Goal: Task Accomplishment & Management: Complete application form

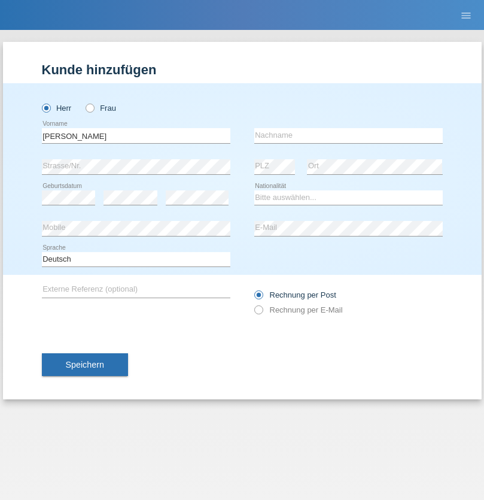
type input "[PERSON_NAME]"
click at [348, 135] on input "text" at bounding box center [348, 135] width 188 height 15
type input "Boda"
select select "HU"
select select "C"
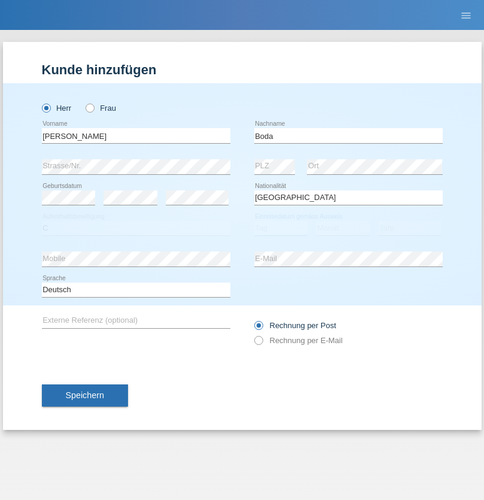
select select "01"
select select "08"
select select "2015"
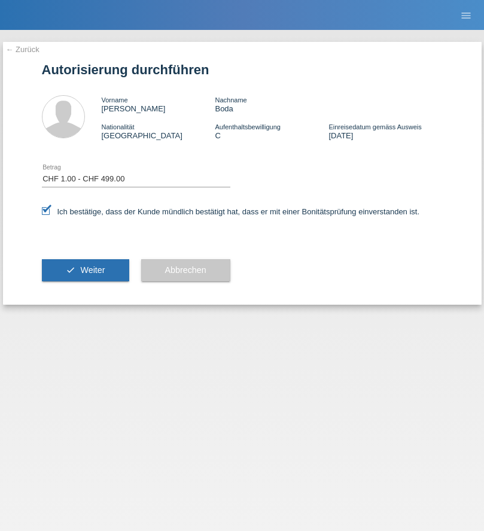
select select "1"
click at [85, 270] on span "Weiter" at bounding box center [92, 270] width 25 height 10
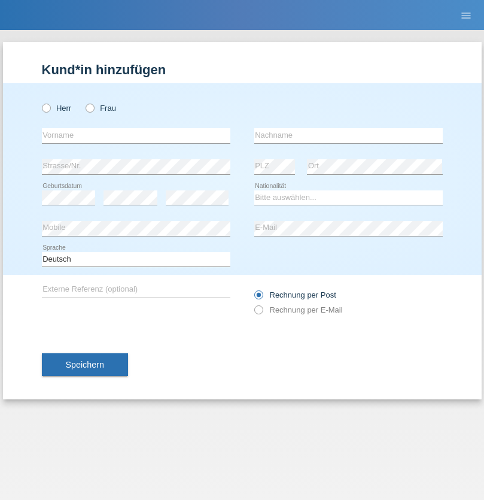
radio input "true"
click at [136, 135] on input "text" at bounding box center [136, 135] width 188 height 15
type input "Jaqueline Arine"
click at [348, 135] on input "text" at bounding box center [348, 135] width 188 height 15
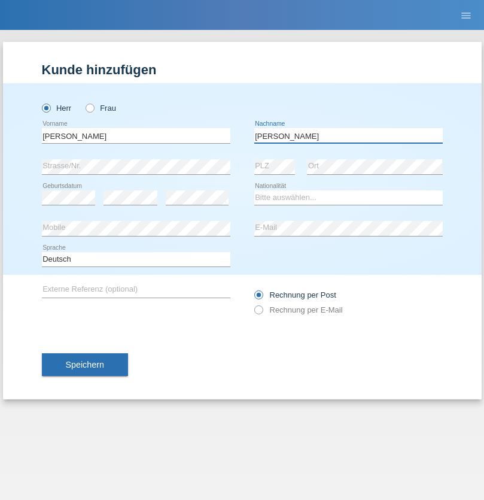
type input "Lopes Duarte"
select select "PT"
select select "C"
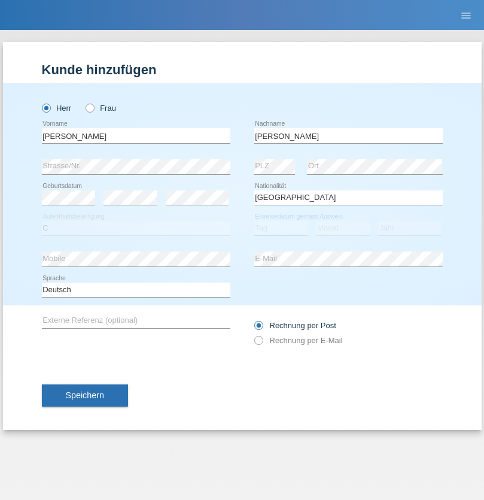
select select "18"
select select "07"
select select "2013"
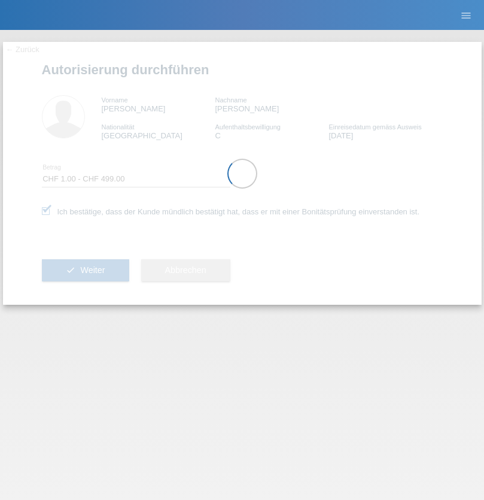
select select "1"
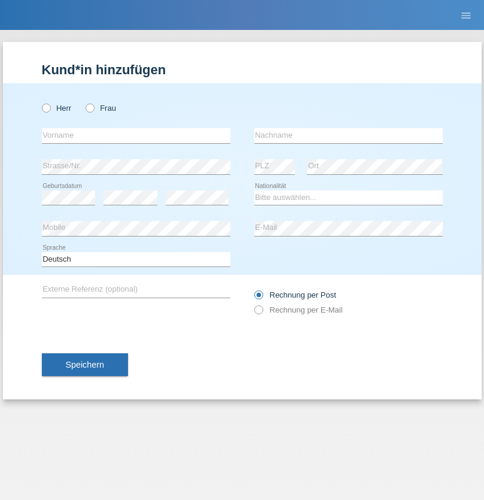
radio input "true"
click at [136, 135] on input "text" at bounding box center [136, 135] width 188 height 15
type input "Xheisen"
click at [348, 135] on input "text" at bounding box center [348, 135] width 188 height 15
type input "Jefkaj"
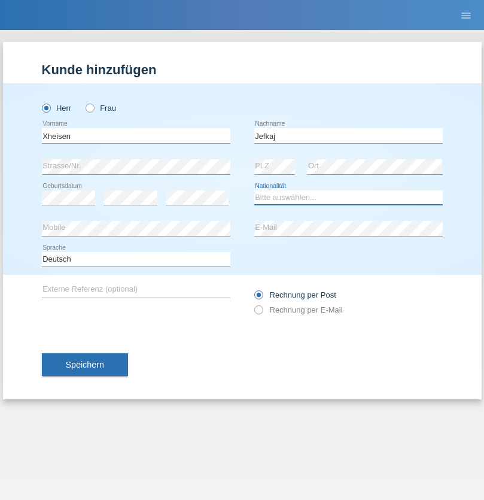
select select "XK"
select select "C"
select select "15"
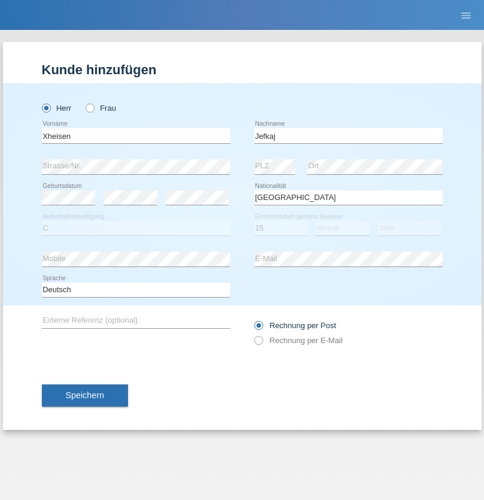
select select "10"
select select "2005"
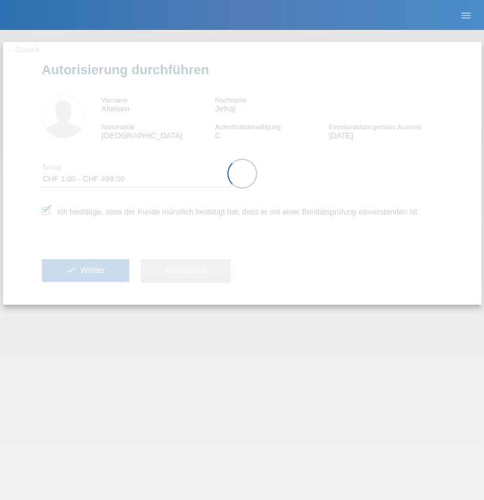
select select "1"
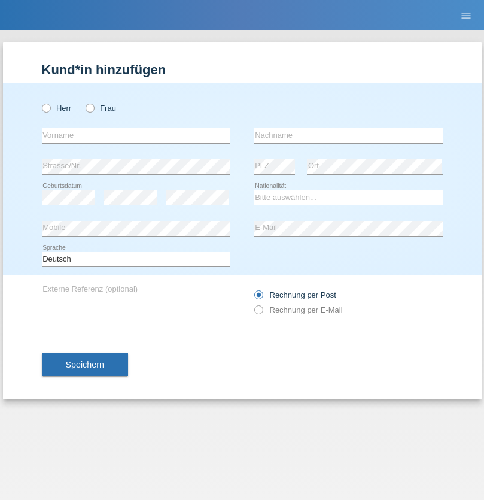
radio input "true"
click at [136, 135] on input "text" at bounding box center [136, 135] width 188 height 15
type input "Oto"
click at [348, 135] on input "text" at bounding box center [348, 135] width 188 height 15
type input "Kudri"
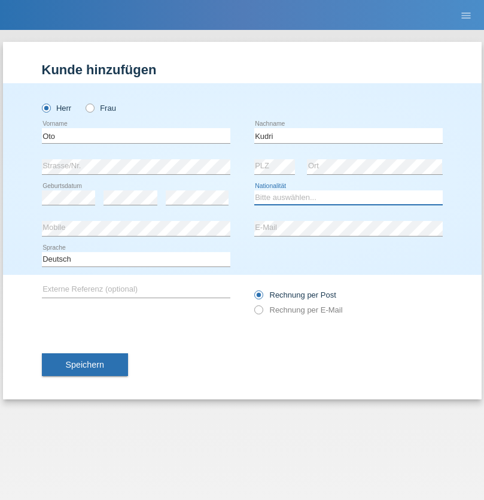
select select "SK"
select select "C"
select select "10"
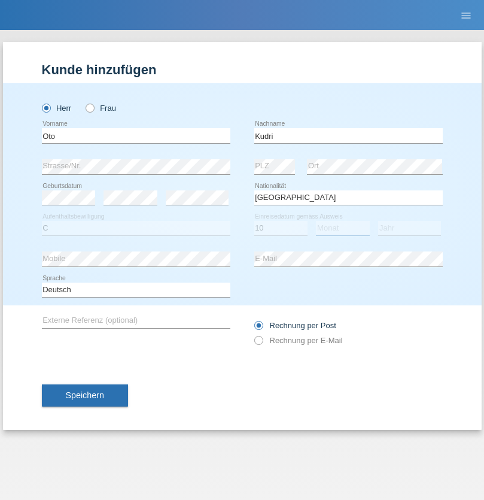
select select "10"
select select "2019"
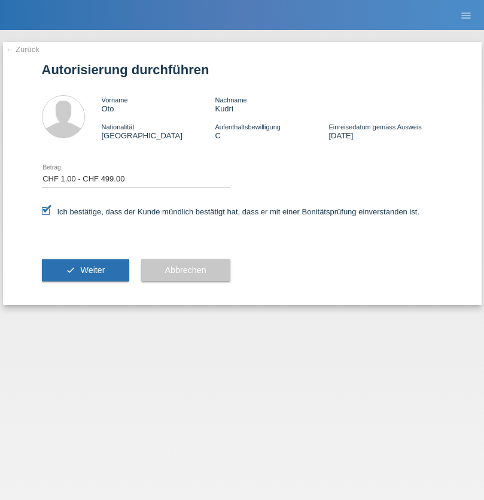
select select "1"
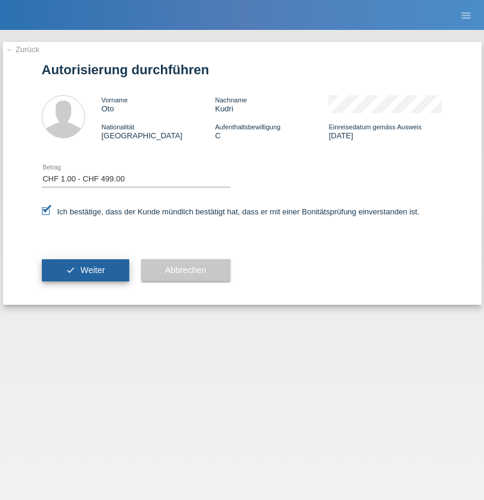
click at [85, 270] on span "Weiter" at bounding box center [92, 270] width 25 height 10
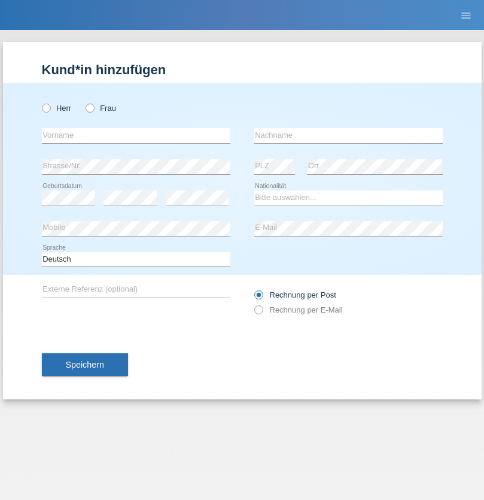
radio input "true"
click at [136, 135] on input "text" at bounding box center [136, 135] width 188 height 15
type input "Shefqet"
click at [348, 135] on input "text" at bounding box center [348, 135] width 188 height 15
type input "Jefkaj"
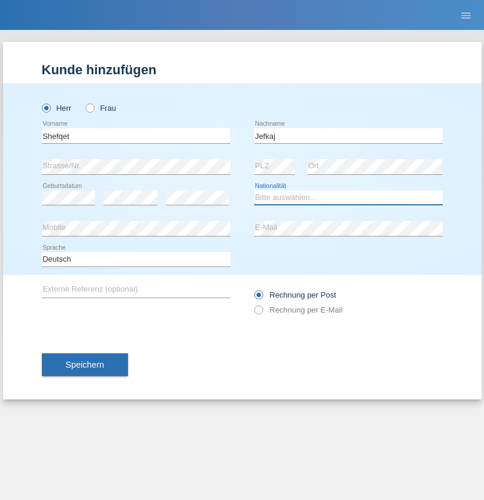
select select "XK"
select select "C"
select select "01"
select select "03"
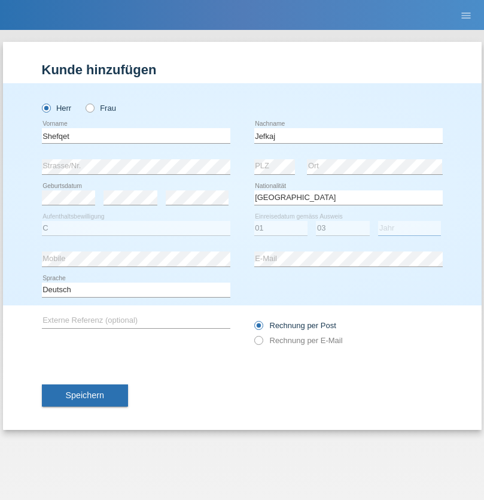
select select "1984"
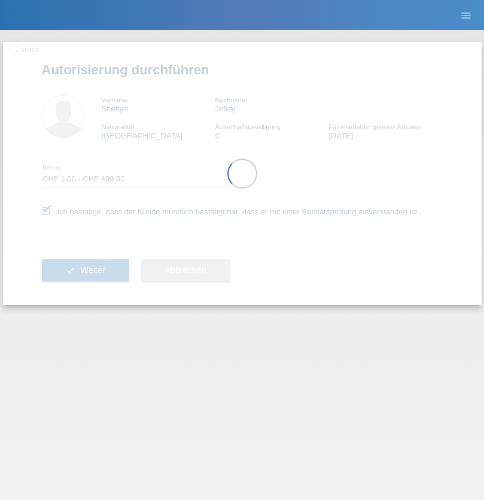
select select "1"
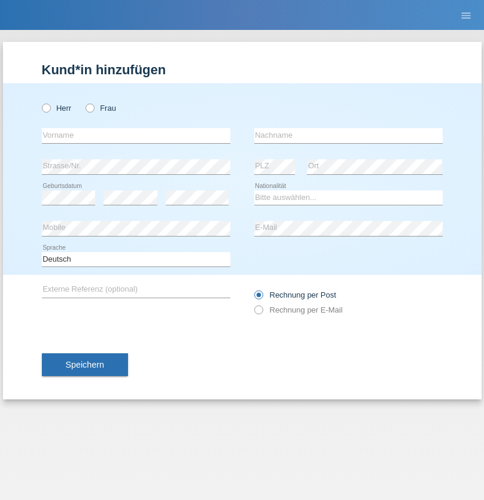
radio input "true"
click at [136, 135] on input "text" at bounding box center [136, 135] width 188 height 15
type input "D'Agostino"
click at [348, 135] on input "text" at bounding box center [348, 135] width 188 height 15
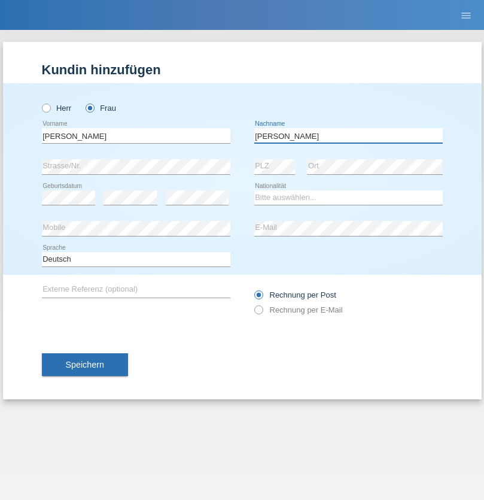
type input "Christine"
select select "CH"
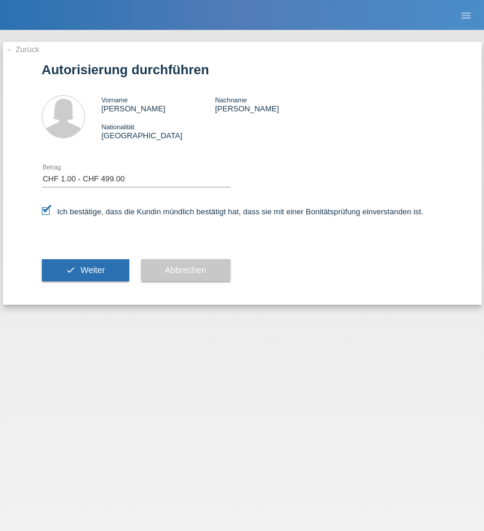
select select "1"
click at [85, 270] on span "Weiter" at bounding box center [92, 270] width 25 height 10
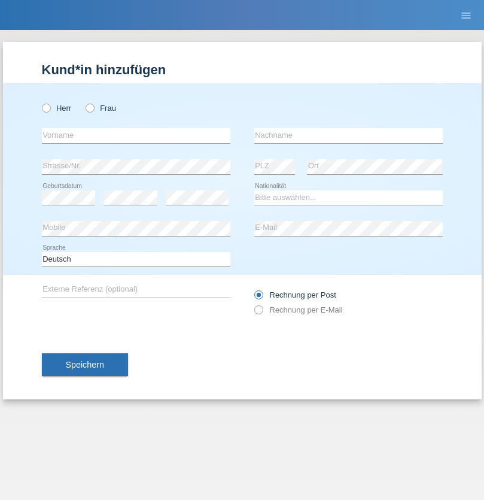
radio input "true"
select select "PT"
select select "C"
select select "01"
select select "07"
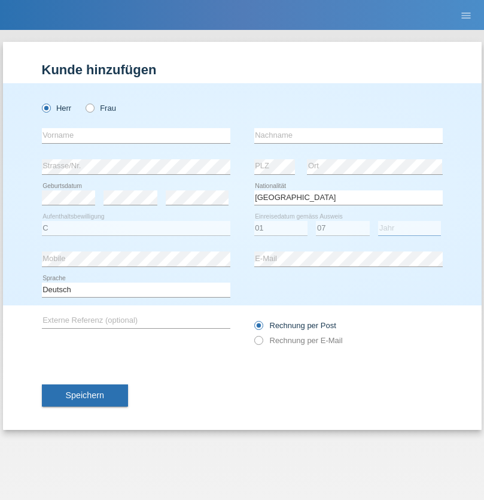
select select "2005"
